Goal: Transaction & Acquisition: Purchase product/service

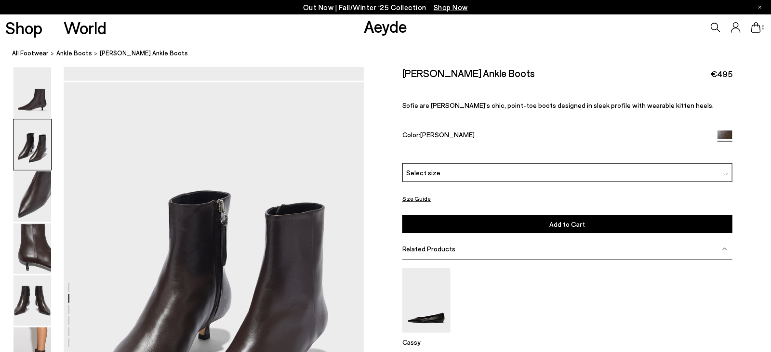
scroll to position [353, 0]
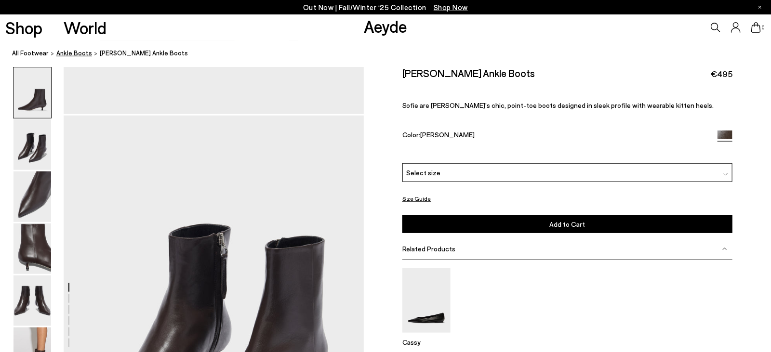
click at [71, 52] on span "ankle boots" at bounding box center [74, 53] width 36 height 8
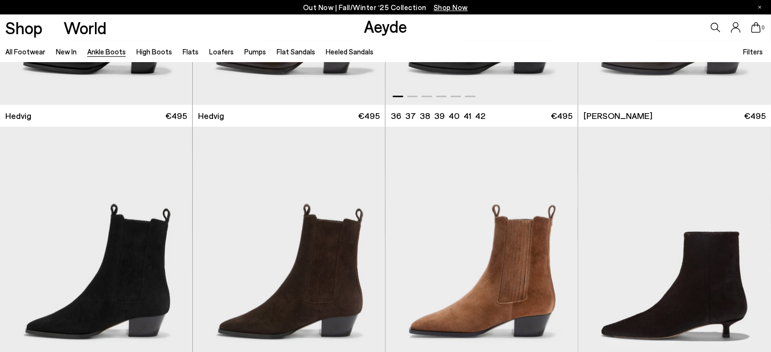
scroll to position [575, 0]
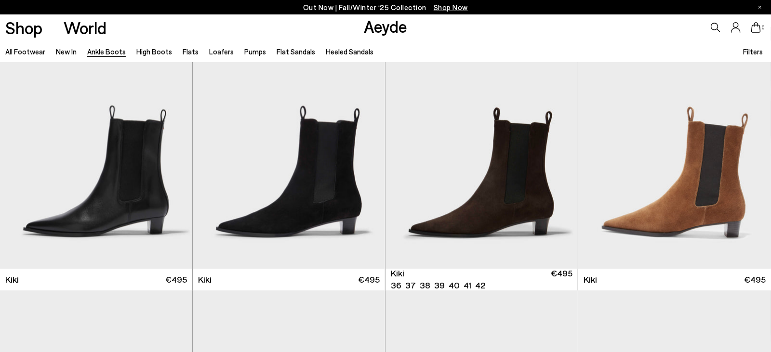
scroll to position [1355, 0]
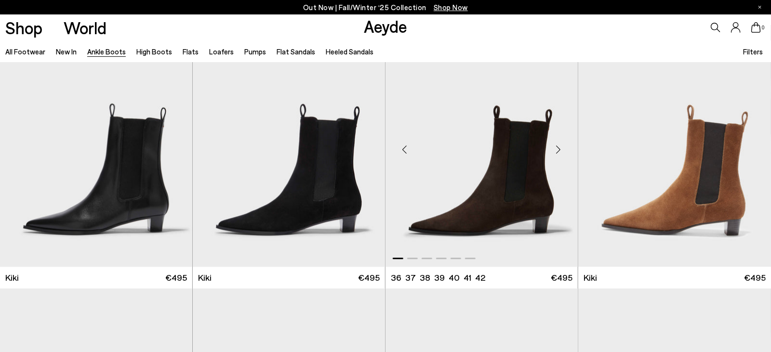
click at [530, 166] on img "1 / 6" at bounding box center [482, 146] width 192 height 242
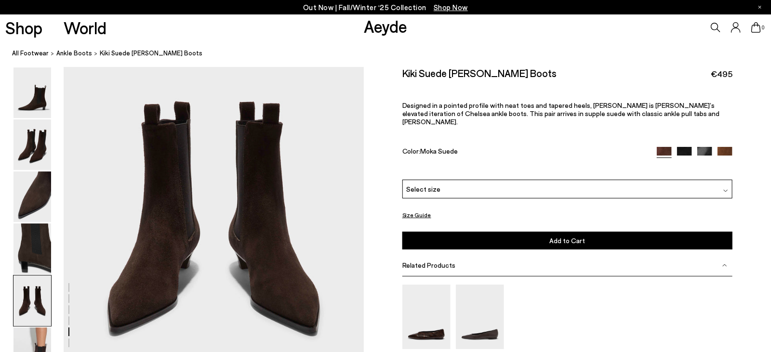
scroll to position [1658, 0]
